Goal: Task Accomplishment & Management: Use online tool/utility

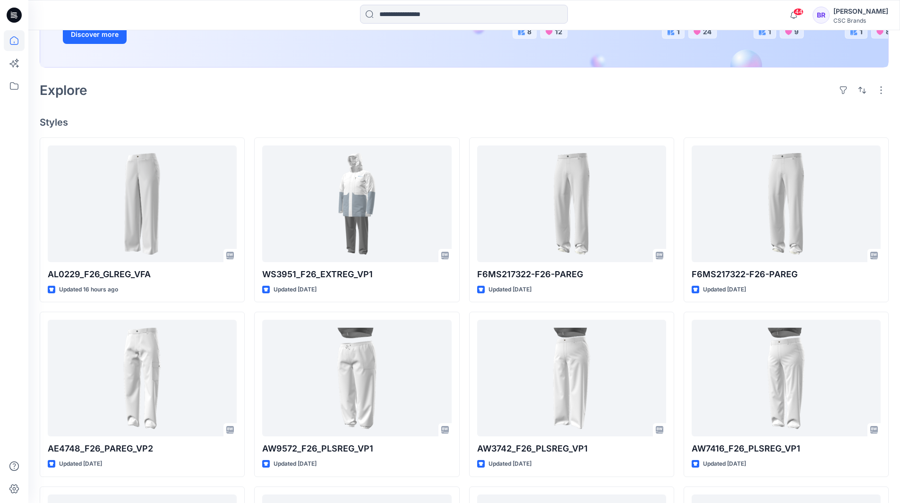
scroll to position [142, 0]
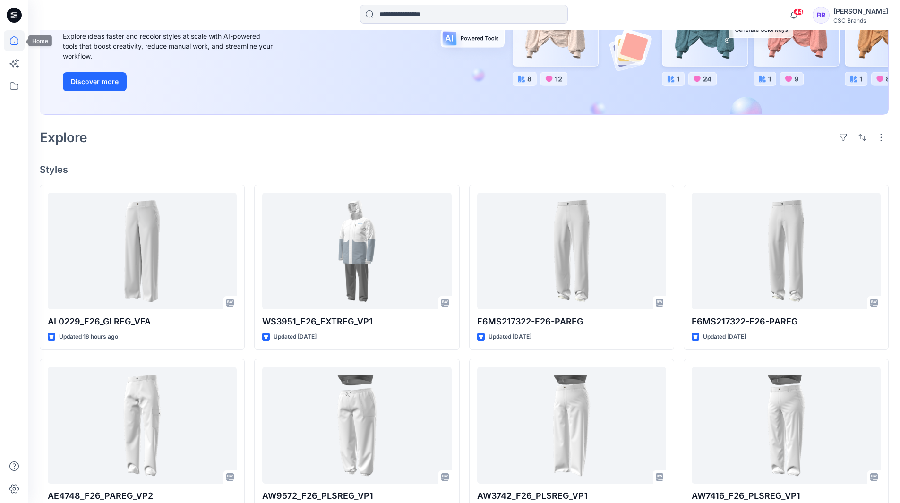
click at [14, 44] on icon at bounding box center [14, 40] width 21 height 21
click at [16, 15] on icon at bounding box center [14, 15] width 15 height 15
click at [16, 42] on icon at bounding box center [14, 40] width 21 height 21
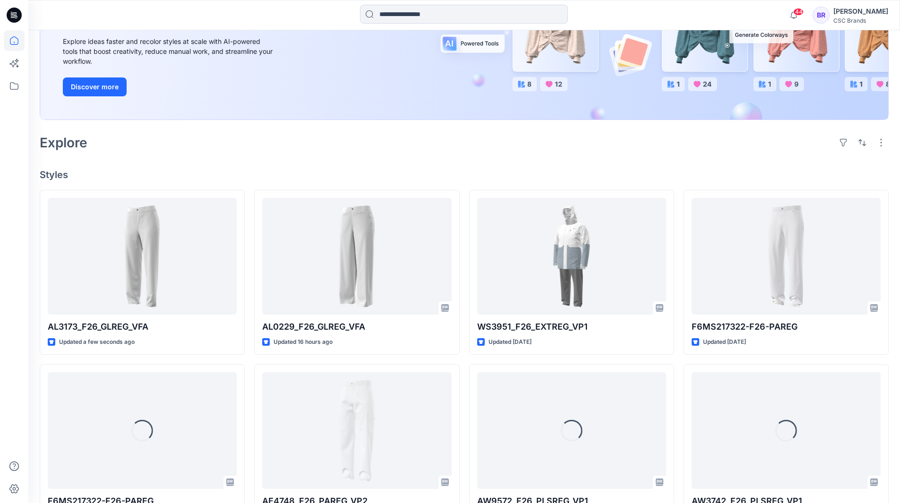
scroll to position [142, 0]
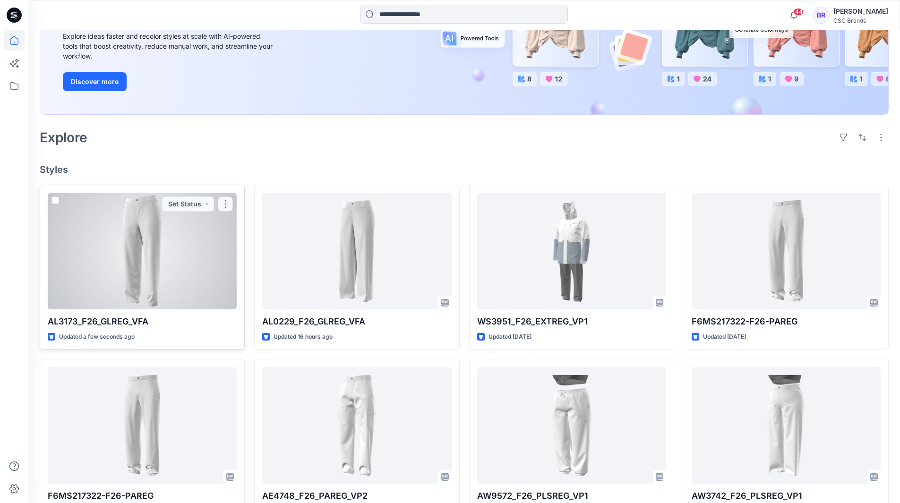
click at [225, 209] on button "button" at bounding box center [225, 204] width 15 height 15
click at [243, 224] on p "Edit" at bounding box center [243, 226] width 12 height 10
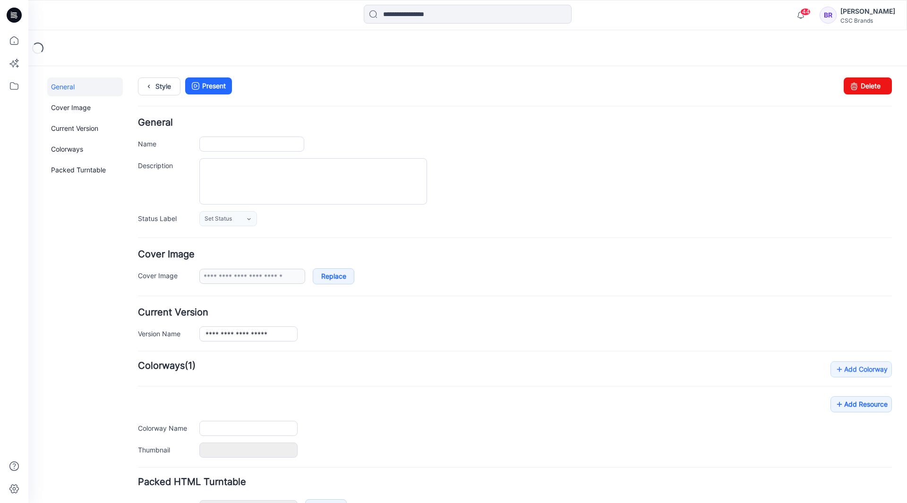
type input "**********"
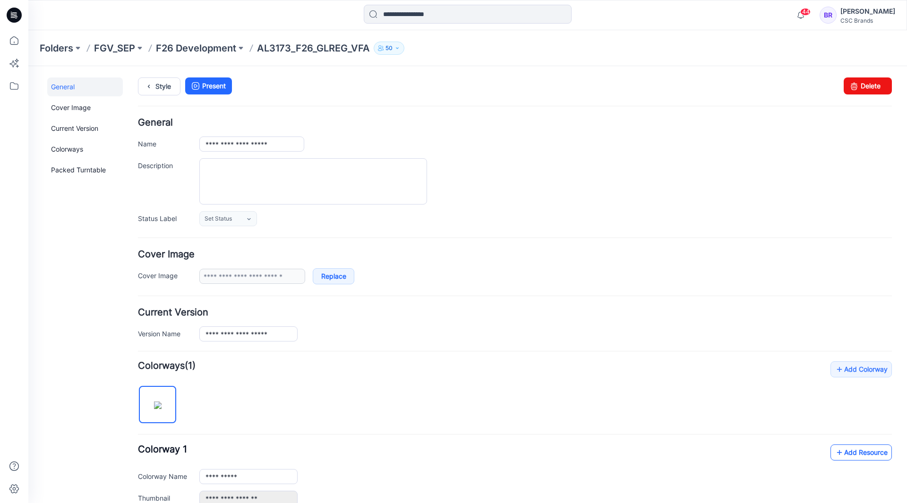
click at [844, 453] on link "Add Resource" at bounding box center [861, 453] width 61 height 16
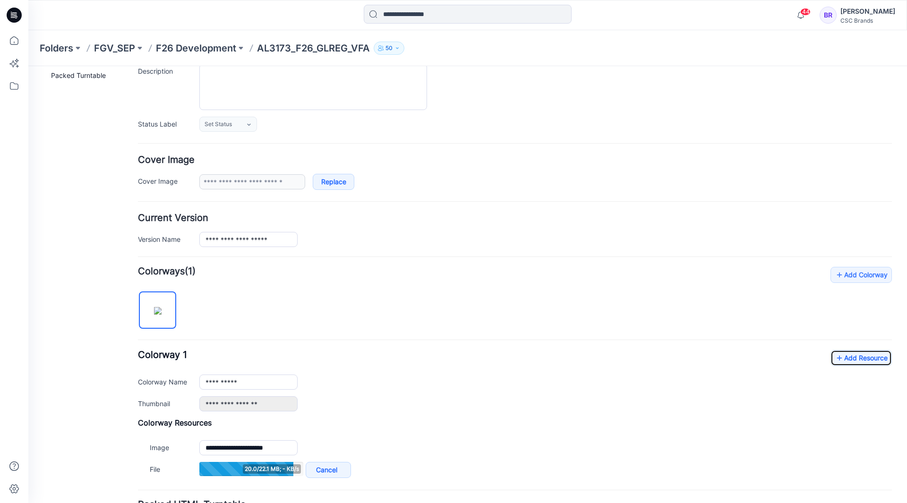
scroll to position [47, 0]
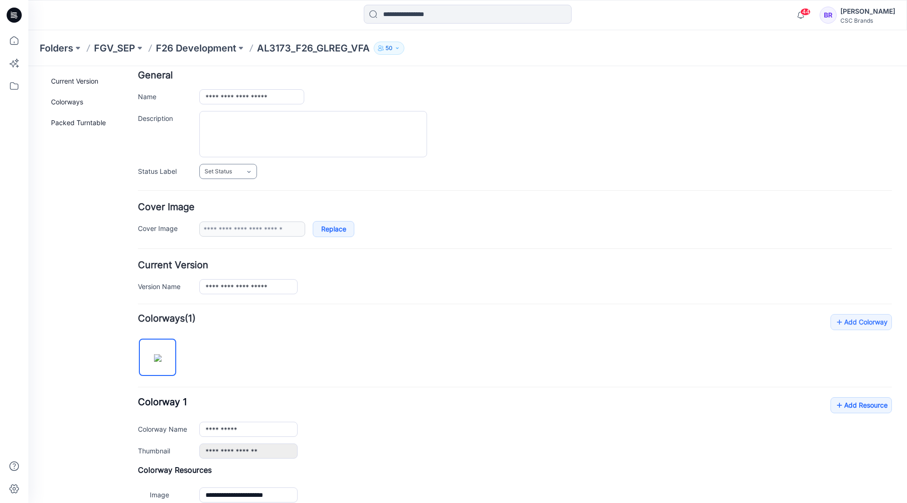
click at [249, 173] on icon at bounding box center [249, 172] width 8 height 8
click at [234, 273] on link "F/A Virtual" at bounding box center [238, 275] width 72 height 20
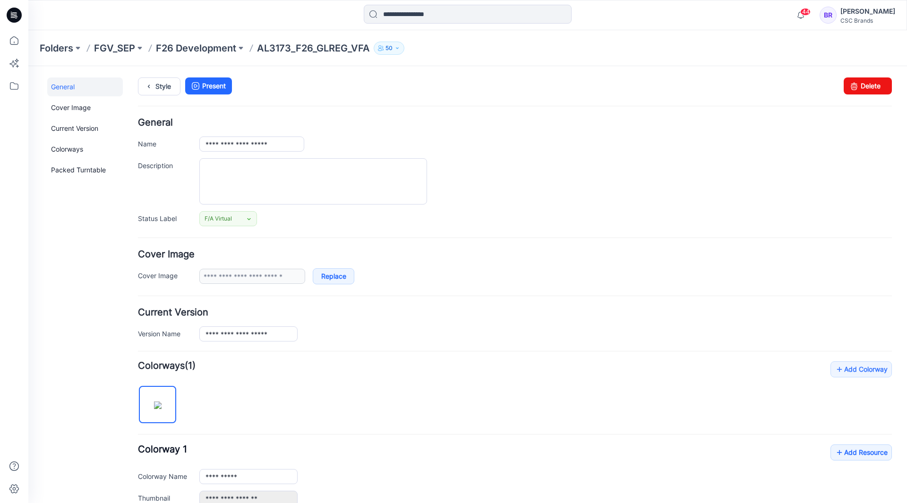
scroll to position [0, 0]
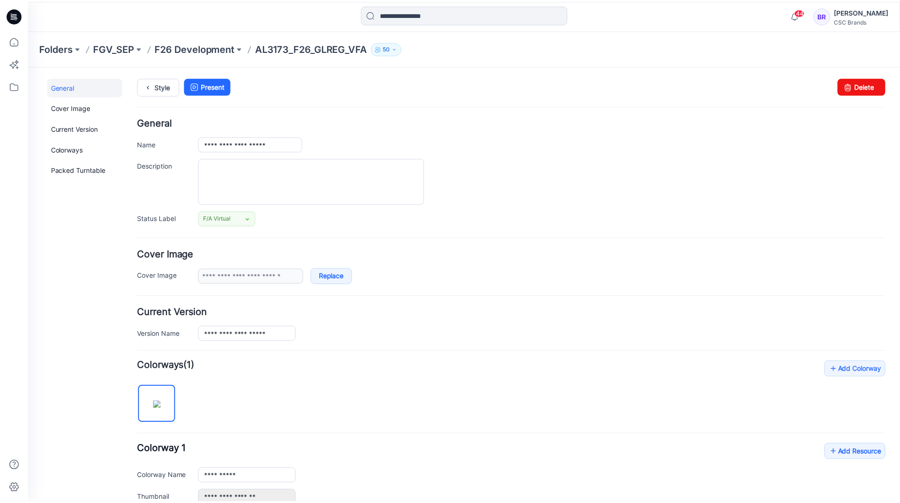
scroll to position [142, 0]
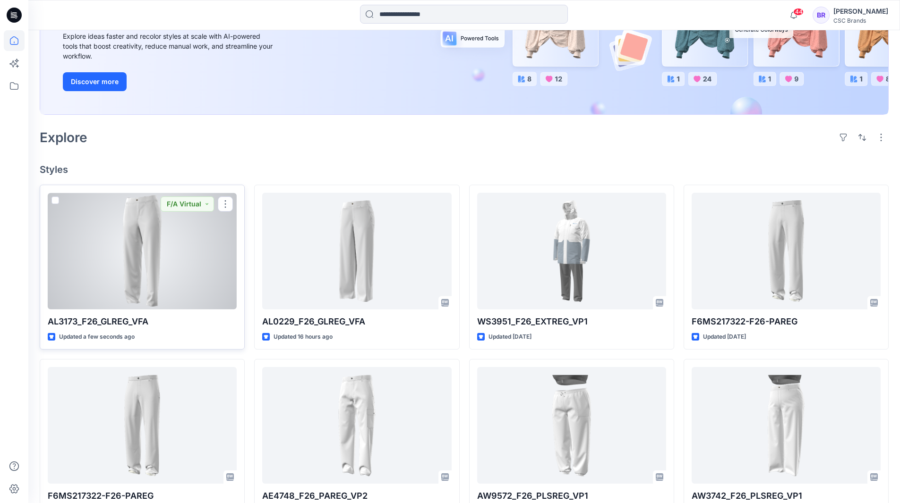
click at [165, 246] on div at bounding box center [142, 251] width 189 height 117
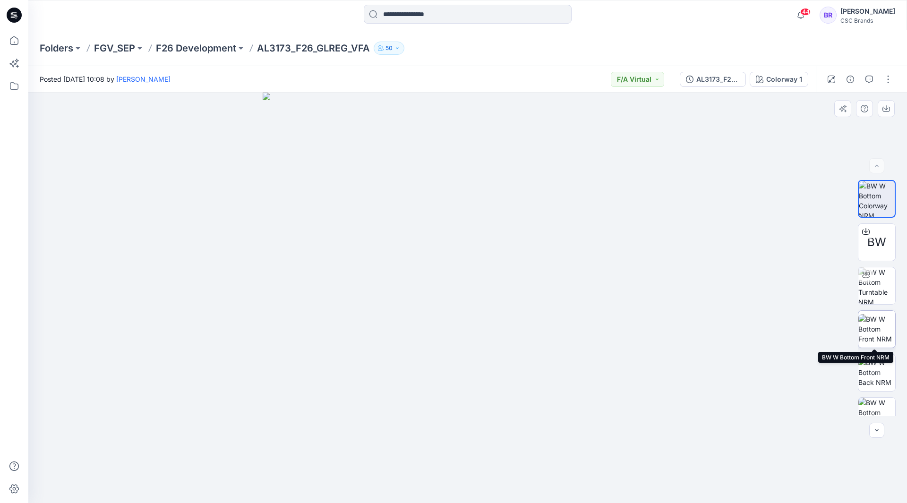
click at [881, 324] on img at bounding box center [877, 329] width 37 height 30
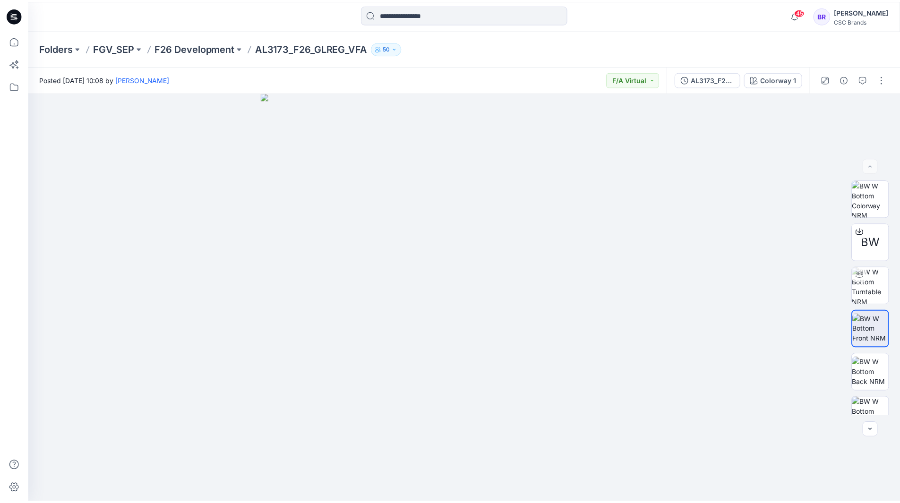
scroll to position [12, 0]
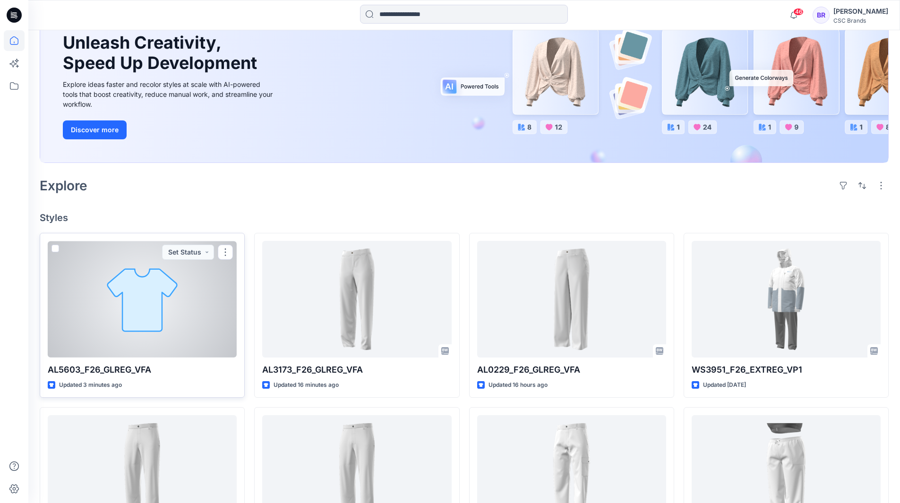
scroll to position [94, 0]
click at [229, 251] on button "button" at bounding box center [225, 251] width 15 height 15
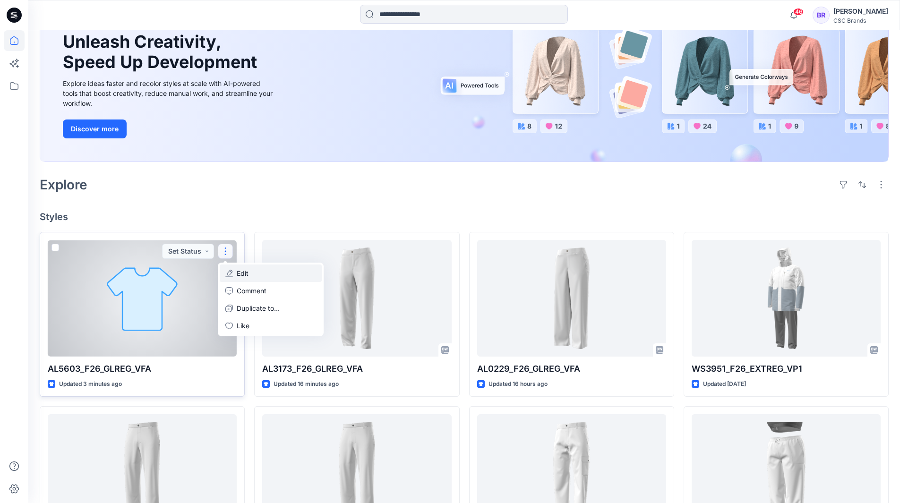
click at [248, 272] on p "Edit" at bounding box center [243, 273] width 12 height 10
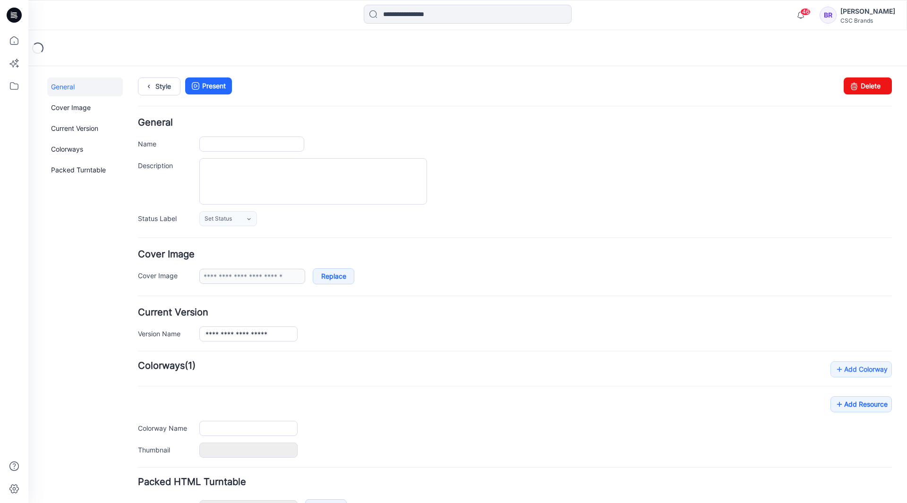
type input "**********"
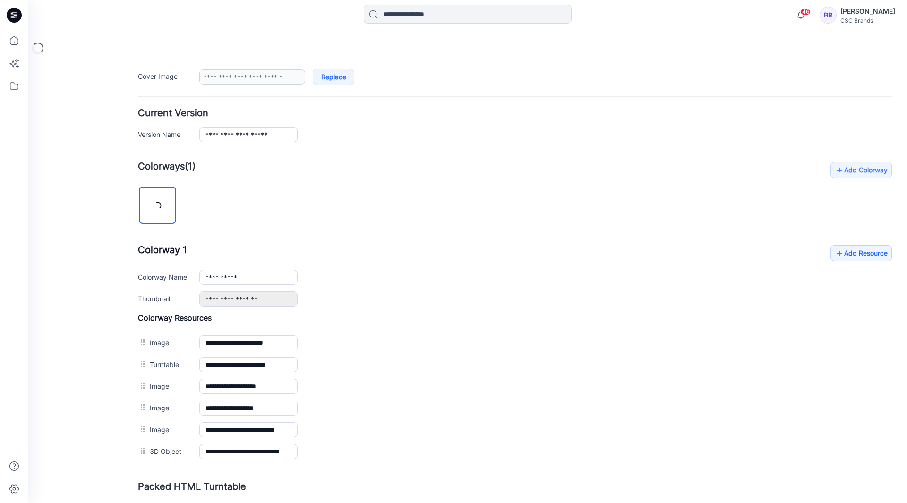
scroll to position [142, 0]
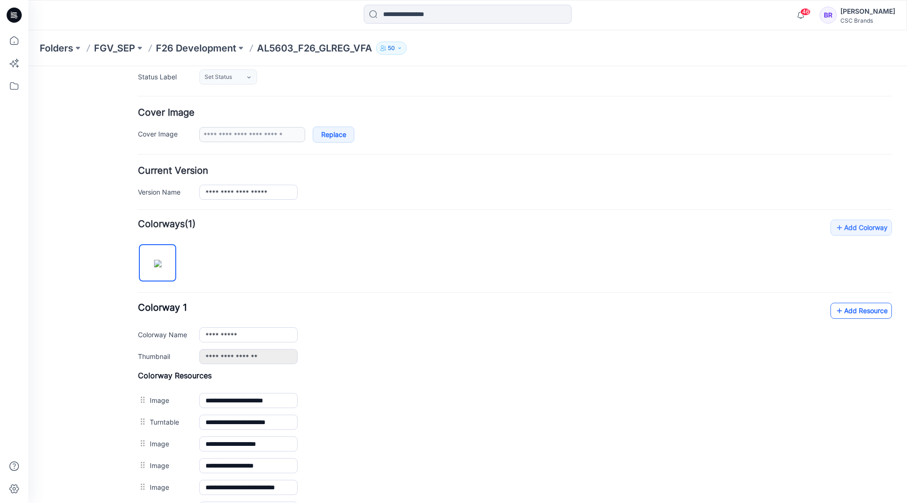
click at [839, 306] on link "Add Resource" at bounding box center [861, 311] width 61 height 16
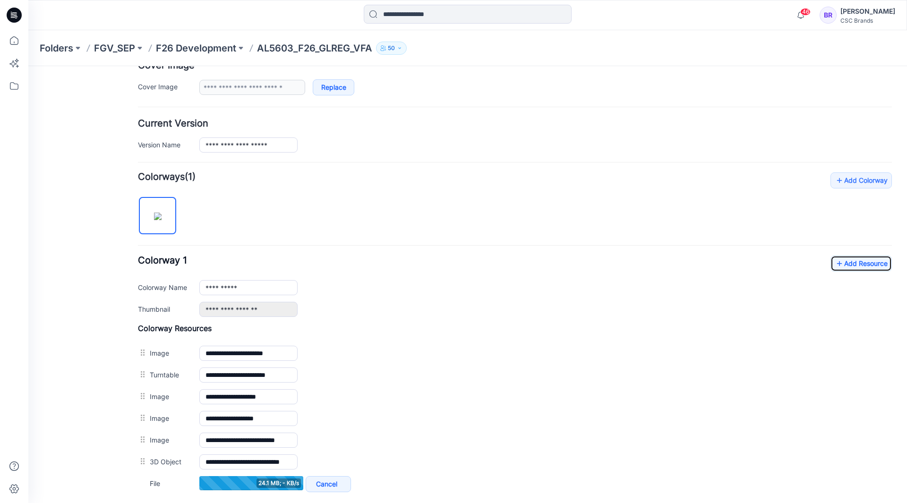
scroll to position [94, 0]
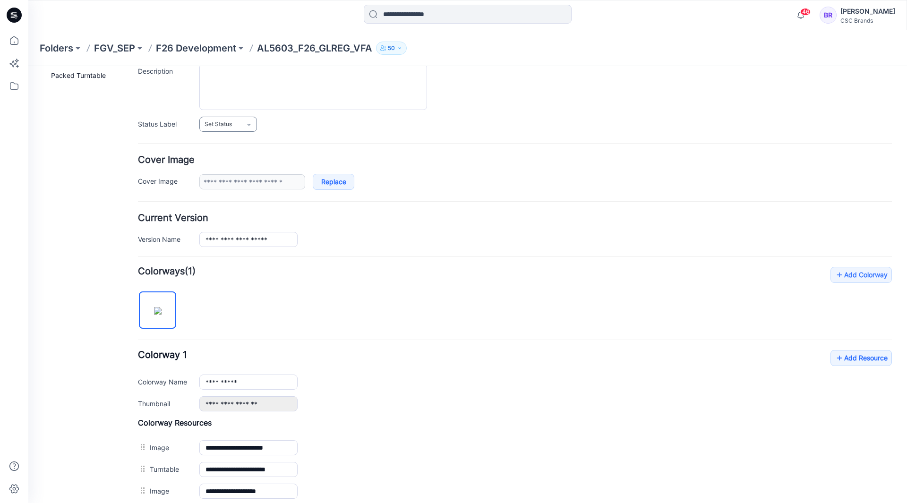
click at [250, 122] on icon at bounding box center [249, 125] width 8 height 8
click at [230, 227] on link "F/A Virtual" at bounding box center [238, 227] width 72 height 20
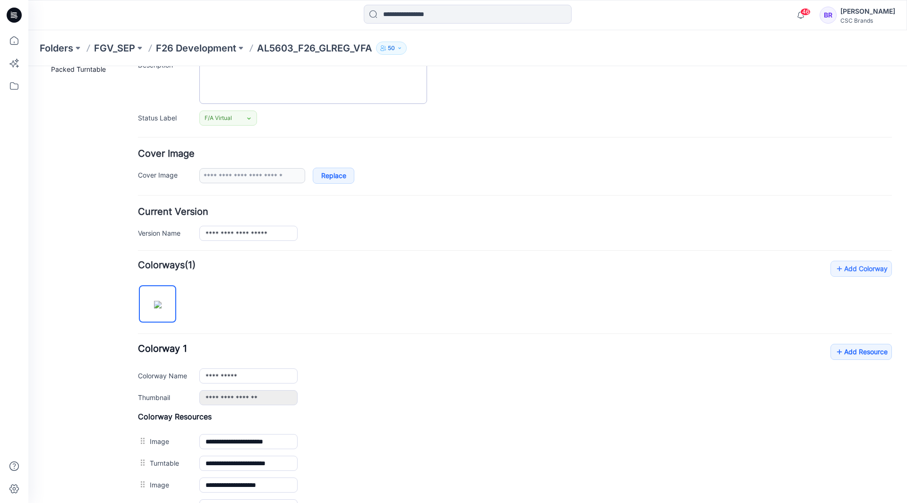
scroll to position [100, 0]
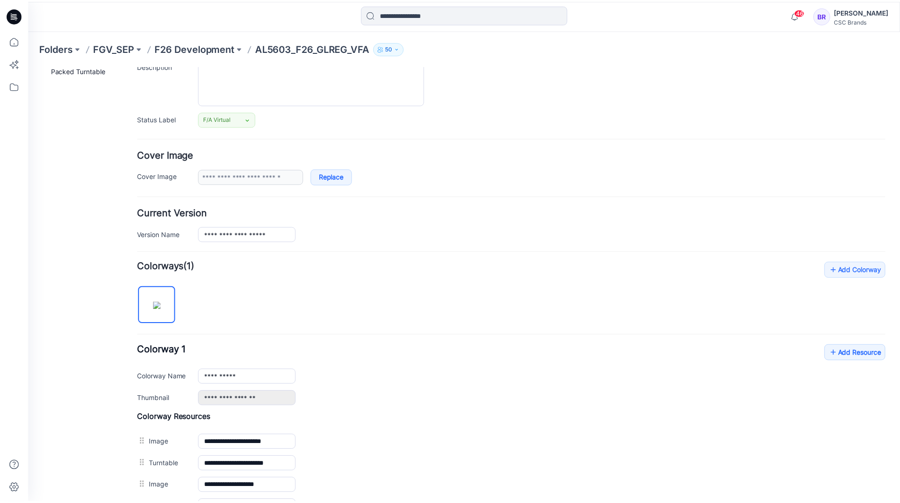
scroll to position [94, 0]
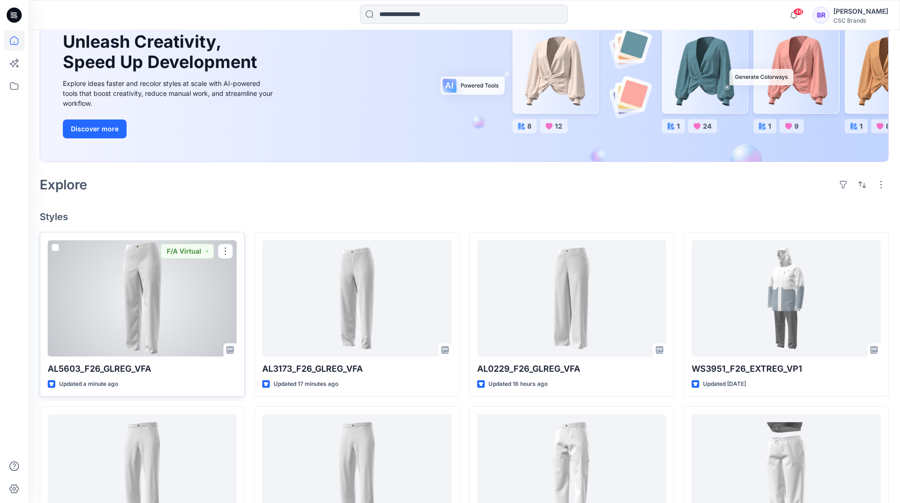
click at [197, 287] on div at bounding box center [142, 298] width 189 height 117
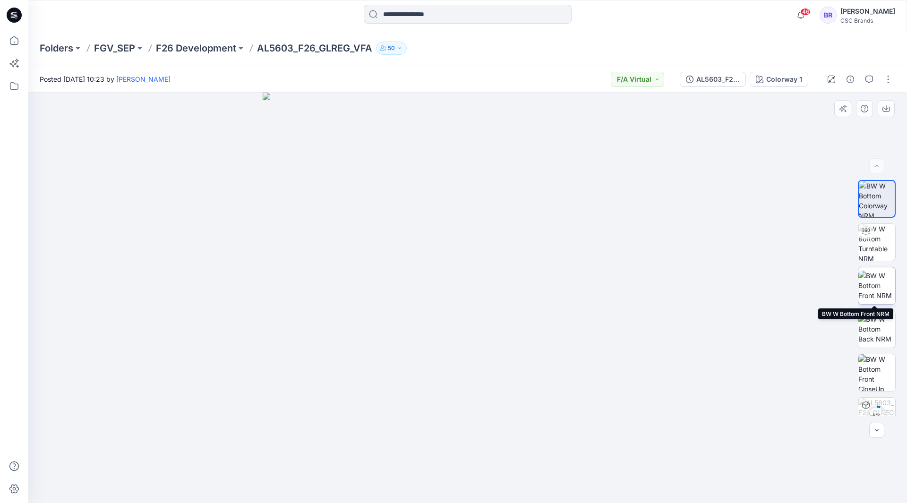
click at [874, 280] on img at bounding box center [877, 286] width 37 height 30
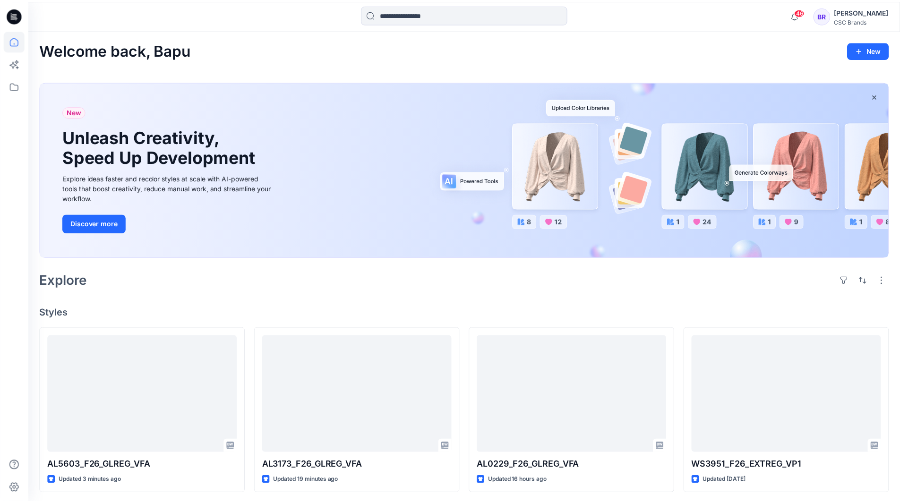
scroll to position [94, 0]
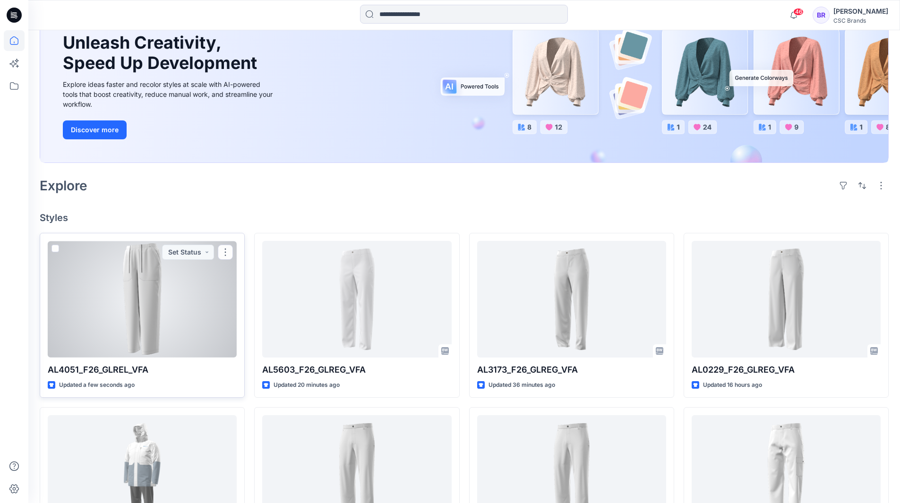
scroll to position [94, 0]
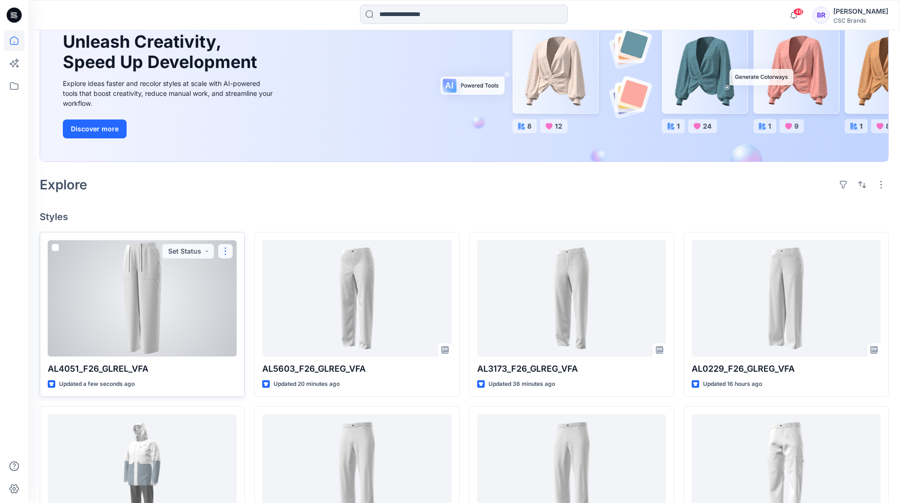
click at [226, 253] on button "button" at bounding box center [225, 251] width 15 height 15
click at [244, 273] on p "Edit" at bounding box center [243, 273] width 12 height 10
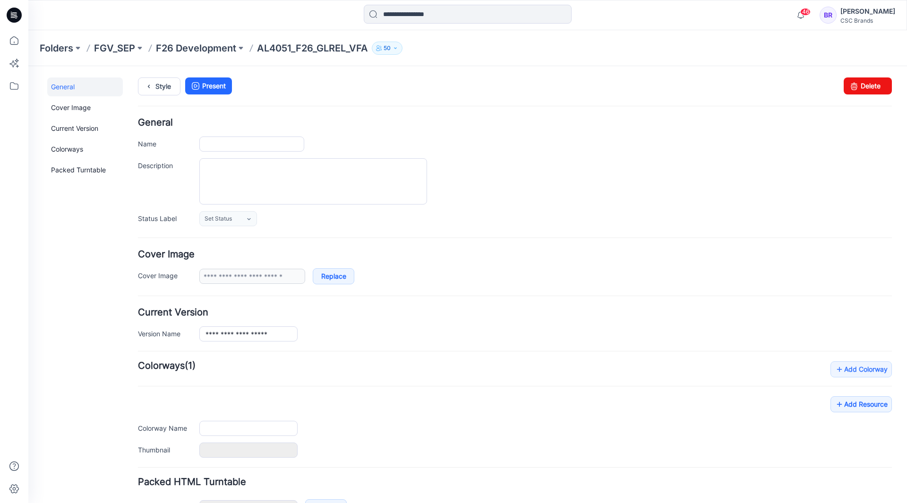
type input "**********"
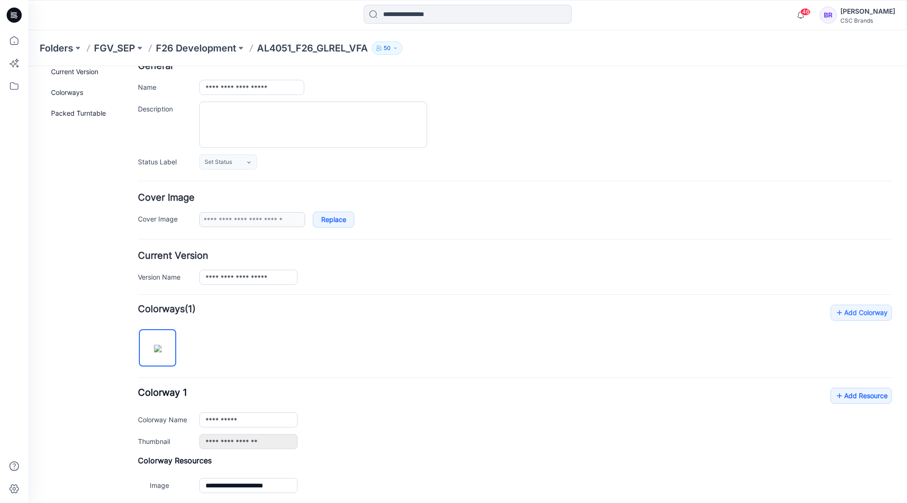
scroll to position [142, 0]
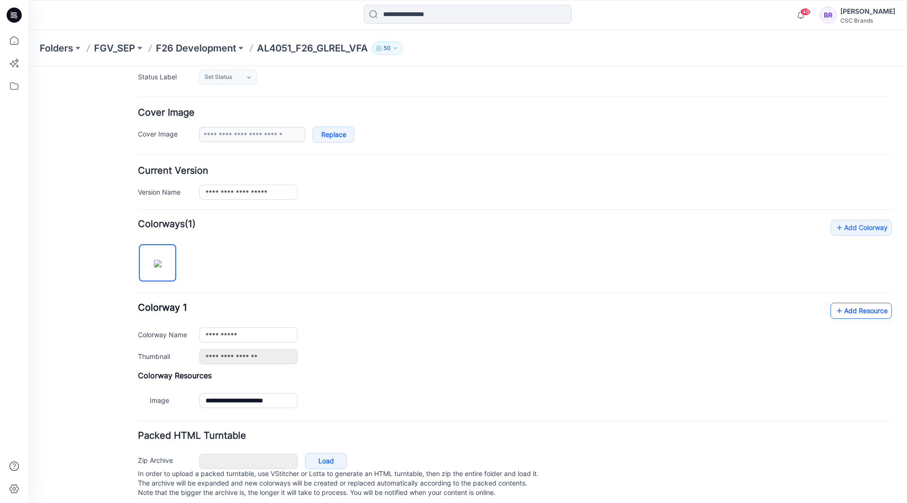
click at [853, 311] on link "Add Resource" at bounding box center [861, 311] width 61 height 16
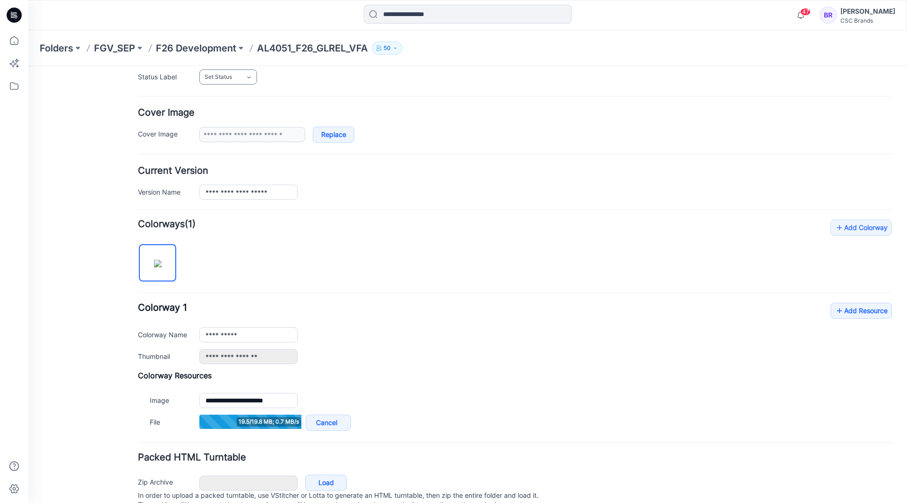
click at [250, 76] on icon at bounding box center [249, 78] width 8 height 8
click at [233, 176] on link "F/A Virtual" at bounding box center [238, 180] width 72 height 20
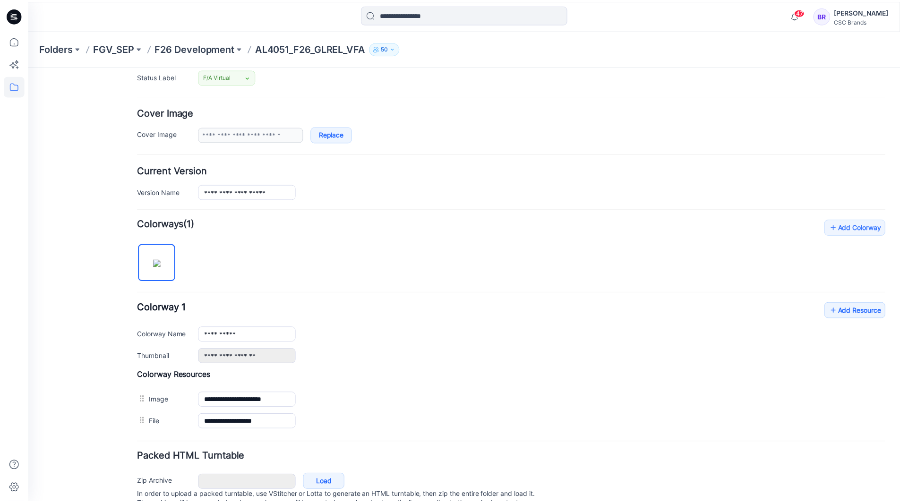
scroll to position [94, 0]
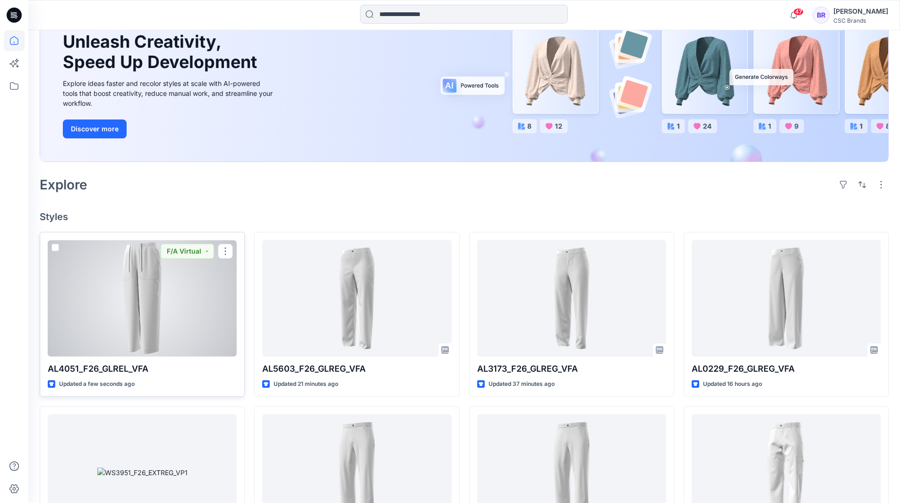
click at [192, 284] on div at bounding box center [142, 298] width 189 height 117
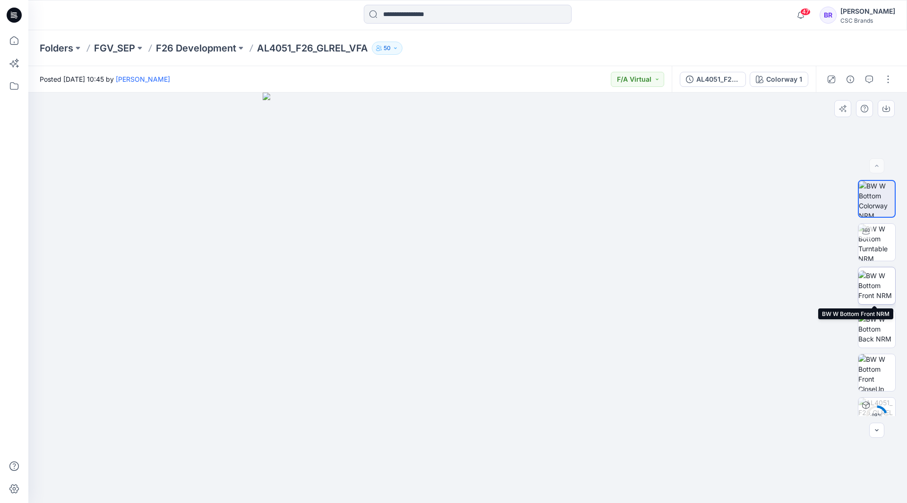
click at [875, 276] on img at bounding box center [877, 286] width 37 height 30
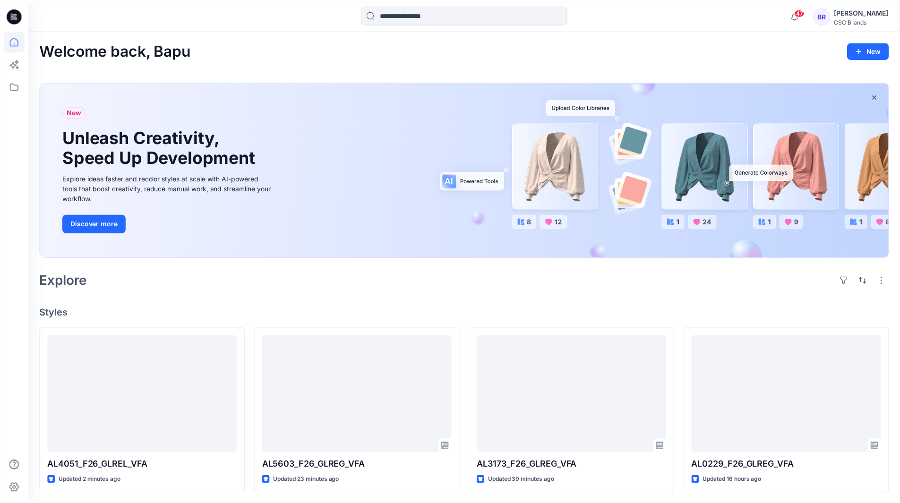
scroll to position [94, 0]
